Goal: Information Seeking & Learning: Learn about a topic

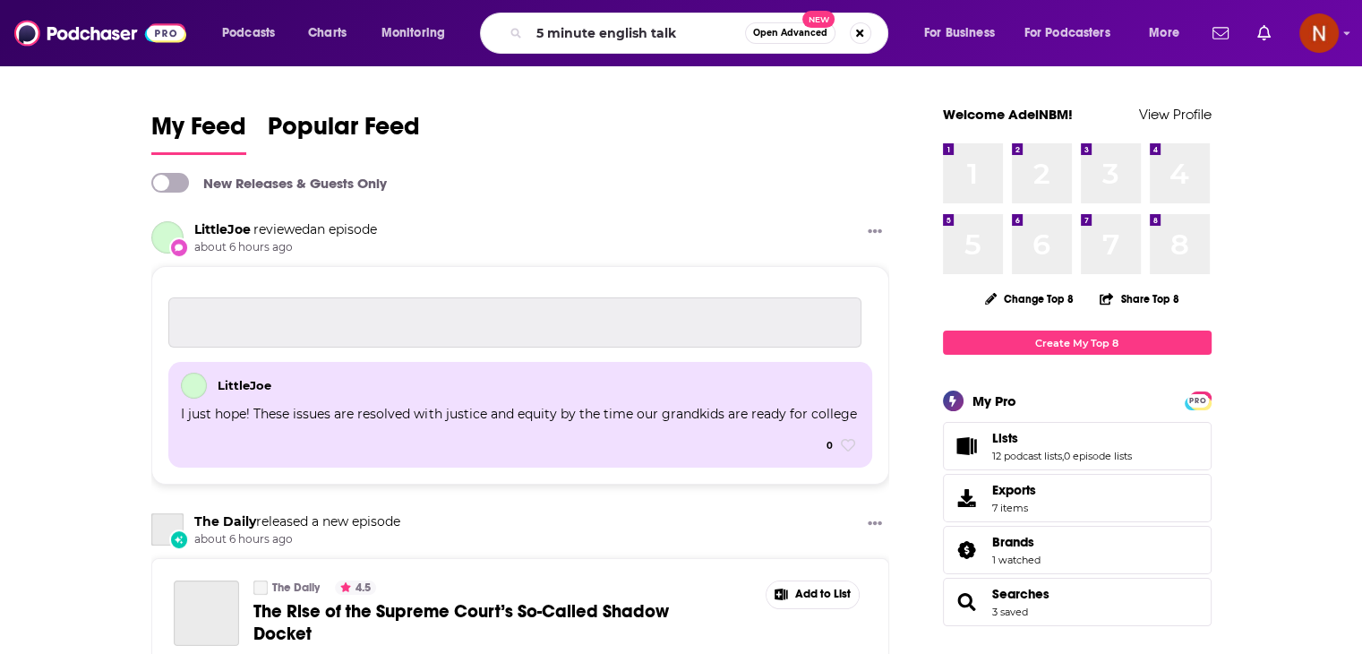
type input "5 minute english talk"
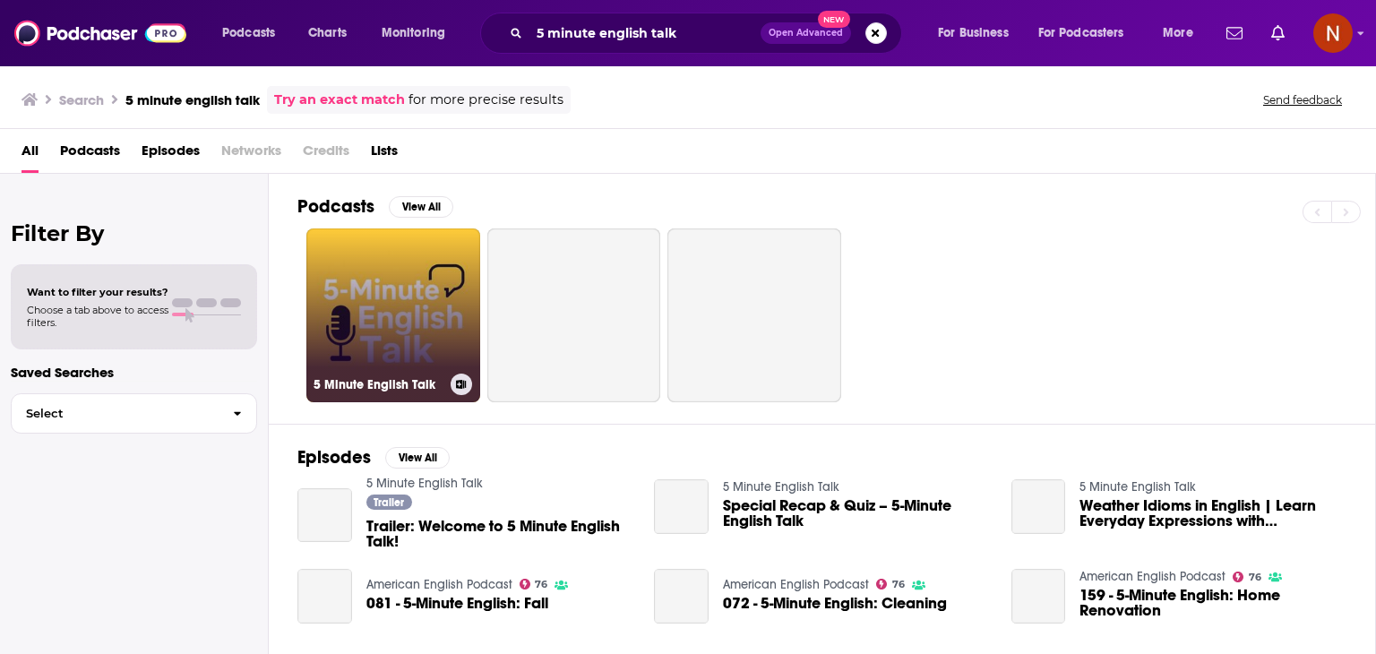
click at [362, 251] on link "5 Minute English Talk" at bounding box center [393, 315] width 174 height 174
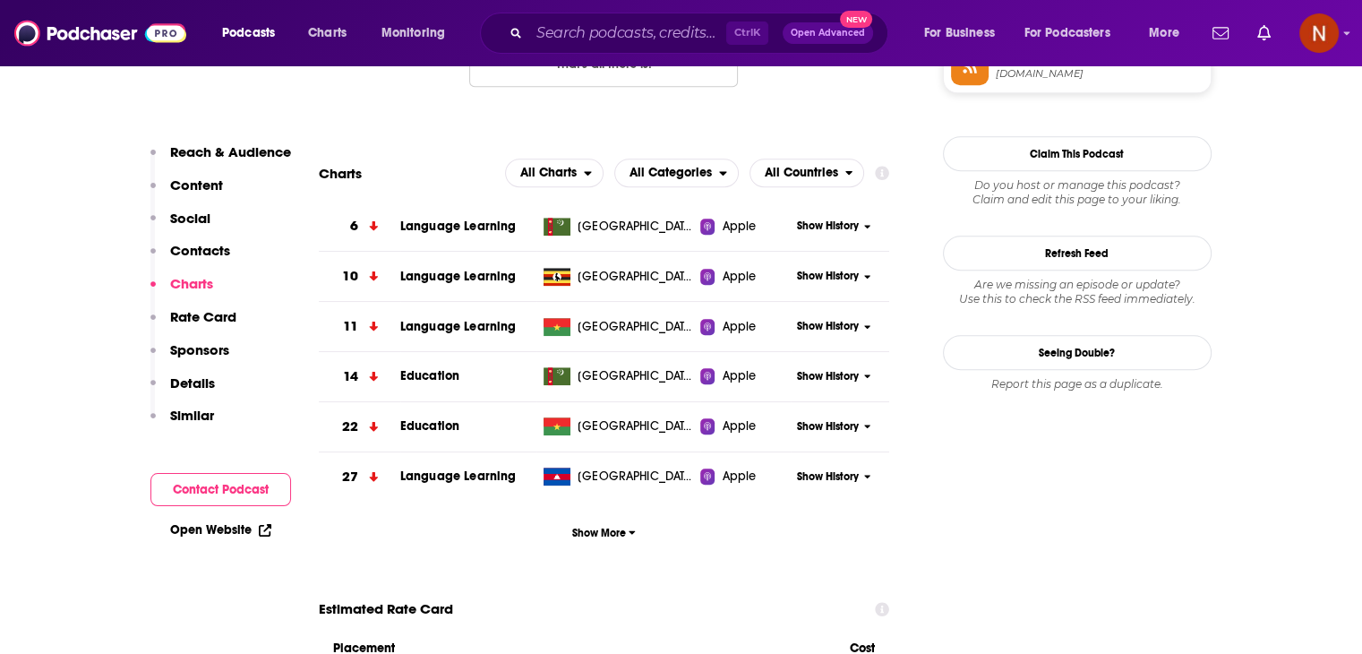
scroll to position [1565, 0]
click at [620, 540] on button "Show More" at bounding box center [604, 531] width 571 height 33
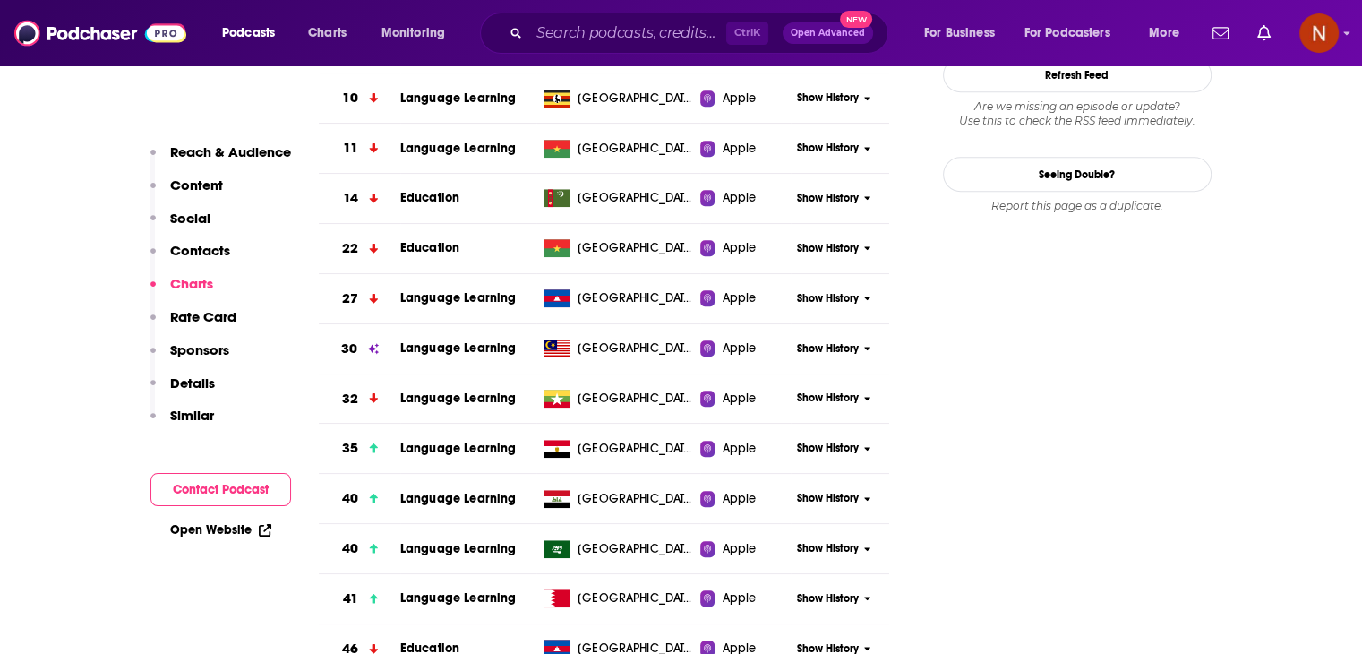
scroll to position [1744, 0]
drag, startPoint x: 801, startPoint y: 351, endPoint x: 746, endPoint y: 380, distance: 61.7
click at [801, 351] on span "Show History" at bounding box center [828, 347] width 62 height 15
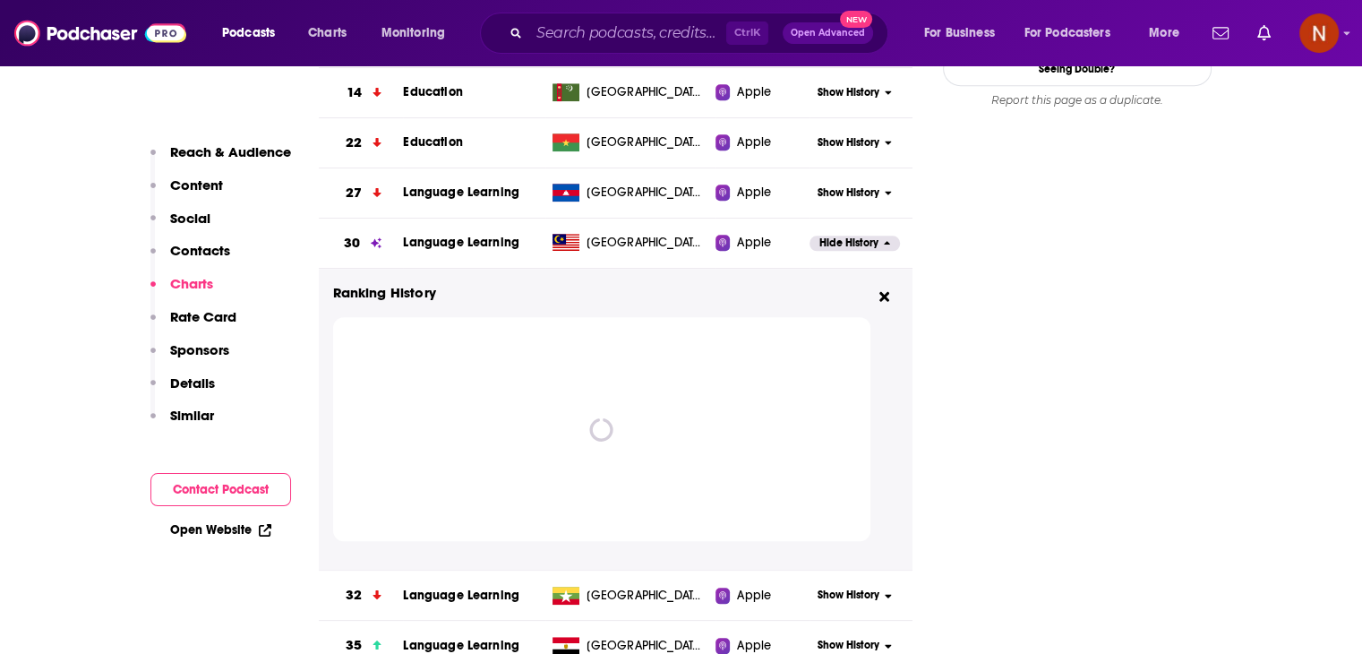
scroll to position [1850, 0]
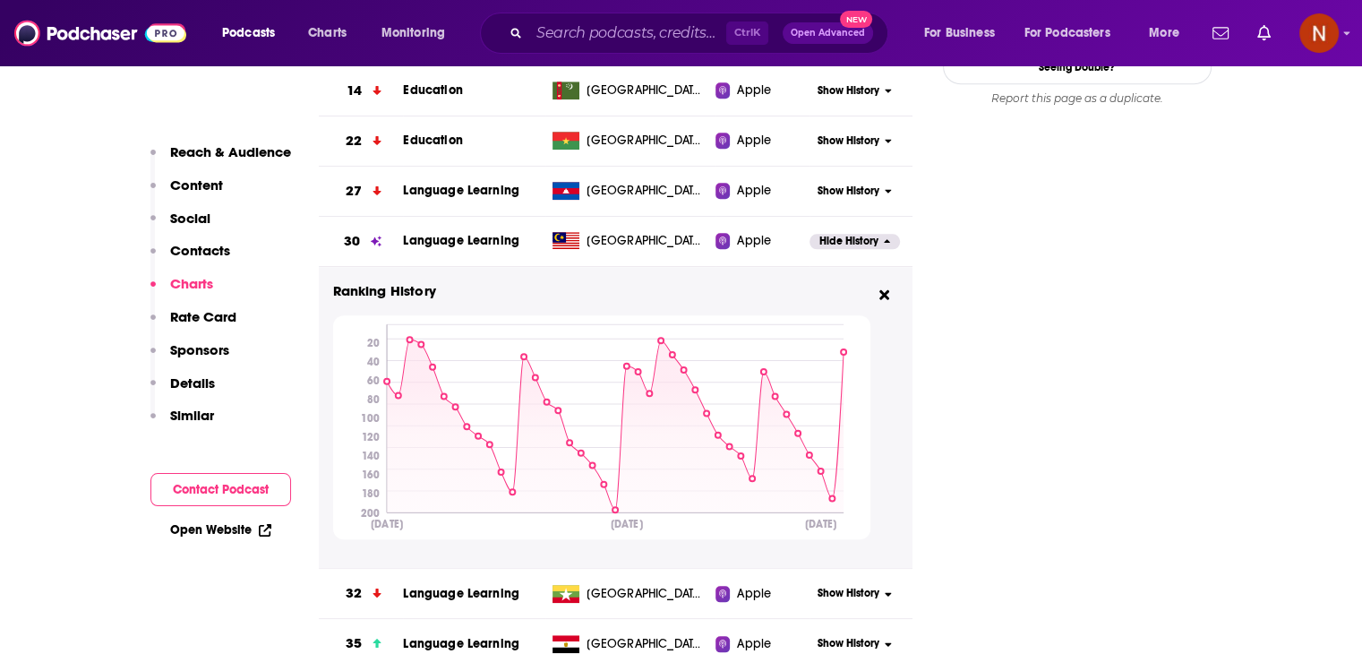
click at [840, 246] on span "Hide History" at bounding box center [848, 241] width 59 height 15
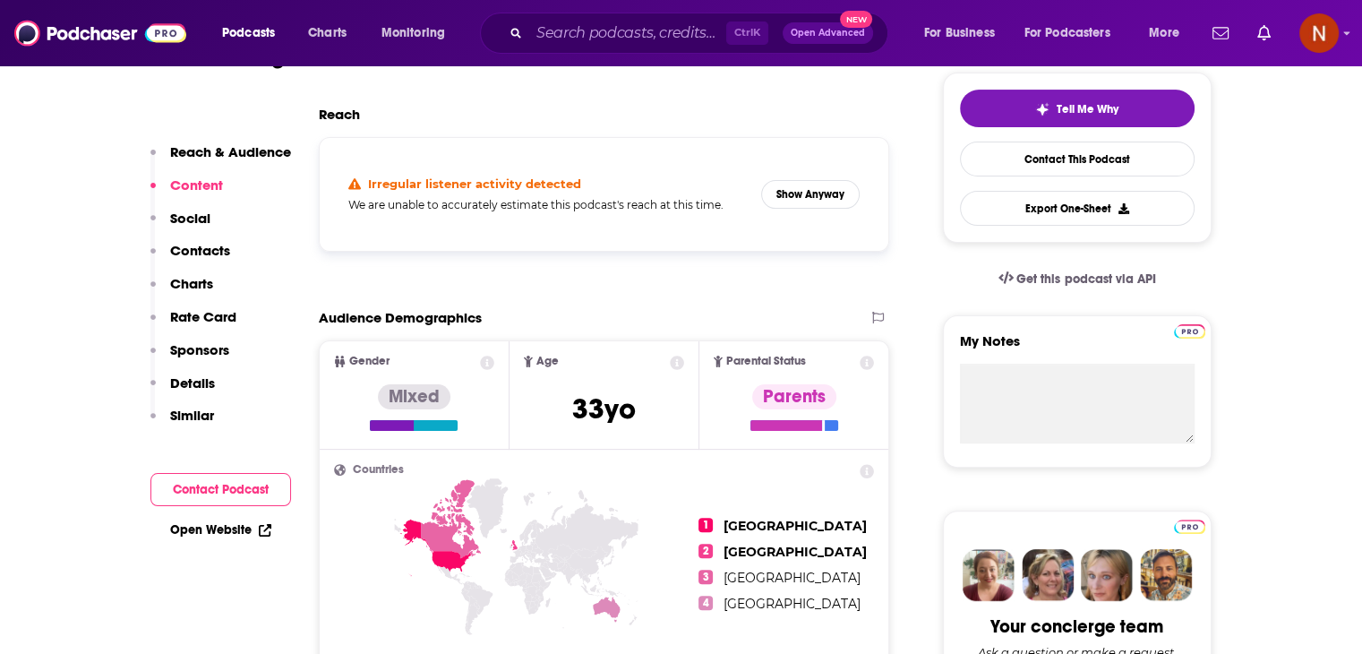
scroll to position [300, 0]
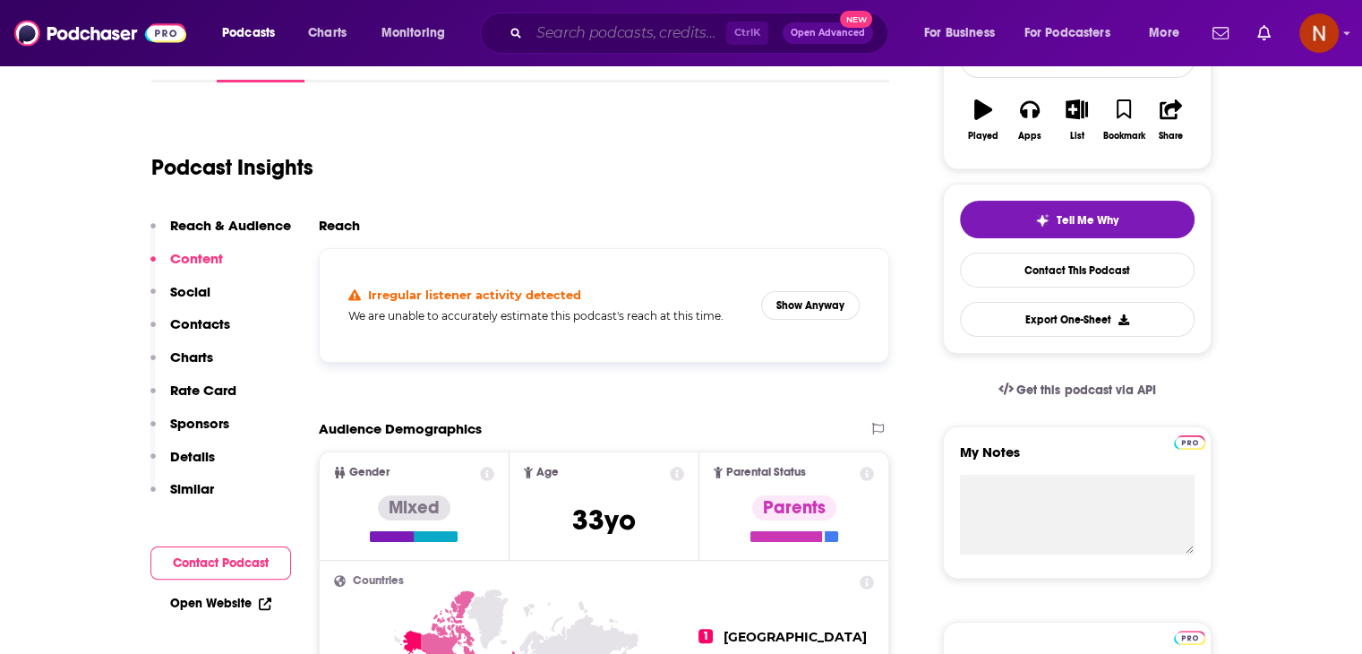
click at [689, 30] on input "Search podcasts, credits, & more..." at bounding box center [627, 33] width 197 height 29
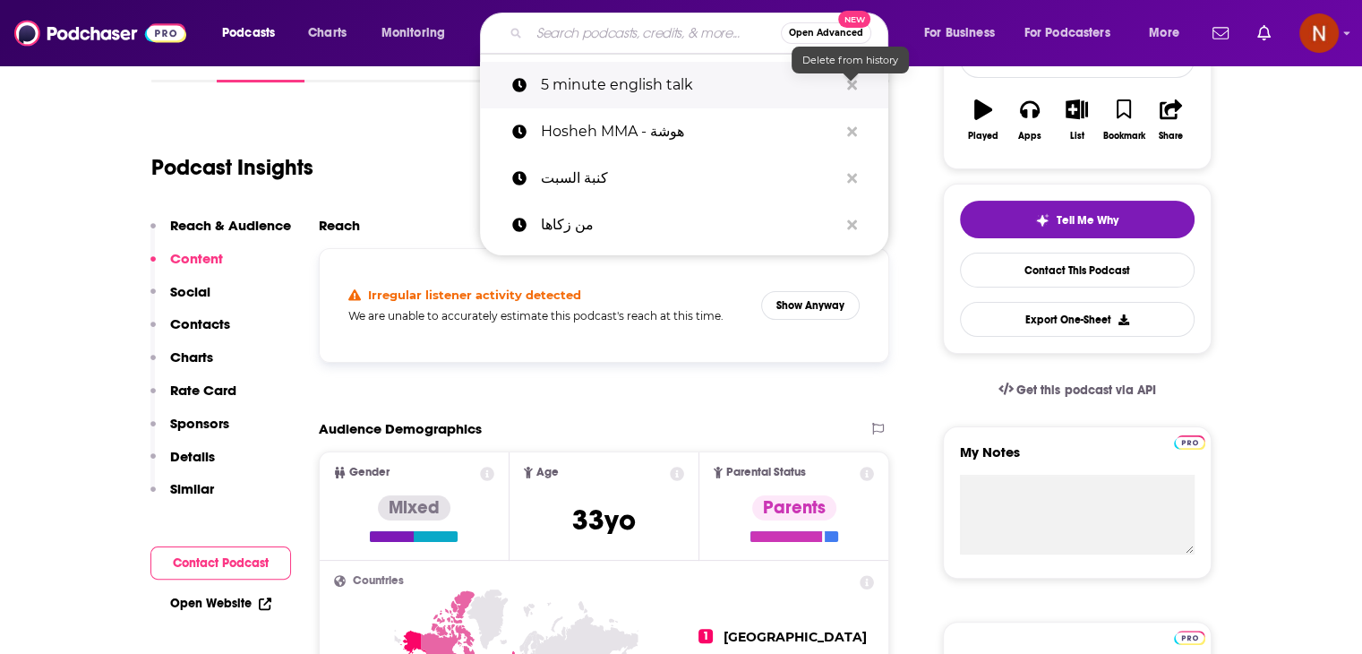
click at [848, 87] on icon "Search podcasts, credits, & more..." at bounding box center [852, 85] width 10 height 10
